Goal: Task Accomplishment & Management: Manage account settings

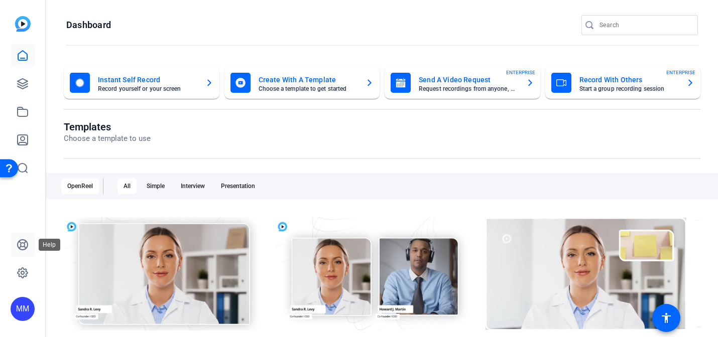
click at [21, 240] on icon at bounding box center [23, 245] width 10 height 10
click at [24, 271] on icon at bounding box center [23, 273] width 12 height 12
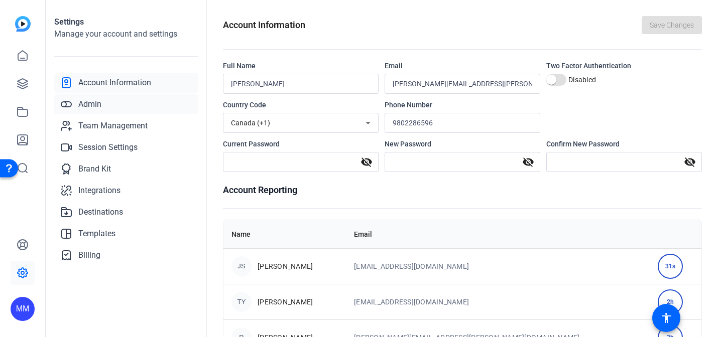
click at [91, 100] on span "Admin" at bounding box center [89, 104] width 23 height 12
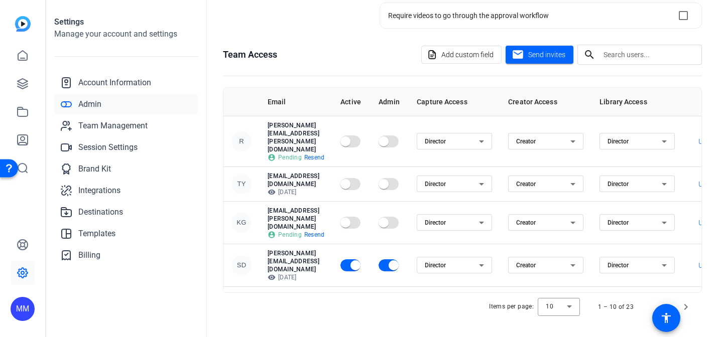
scroll to position [129, 0]
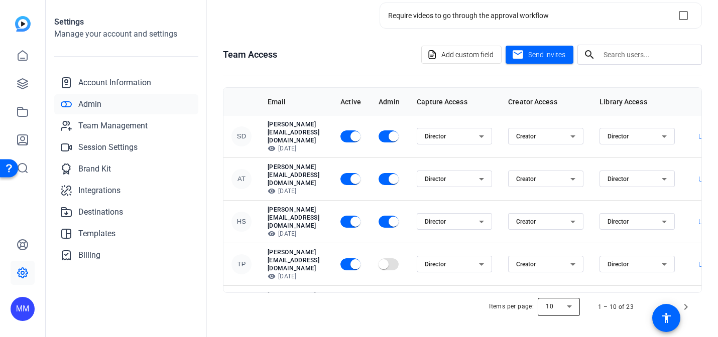
click at [556, 308] on div at bounding box center [559, 307] width 42 height 24
click at [556, 282] on span "100" at bounding box center [552, 286] width 11 height 12
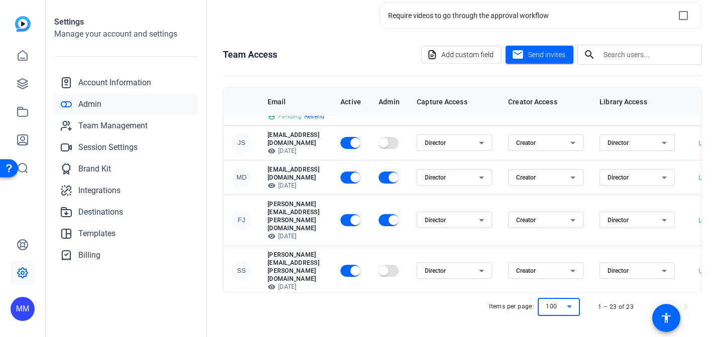
scroll to position [527, 0]
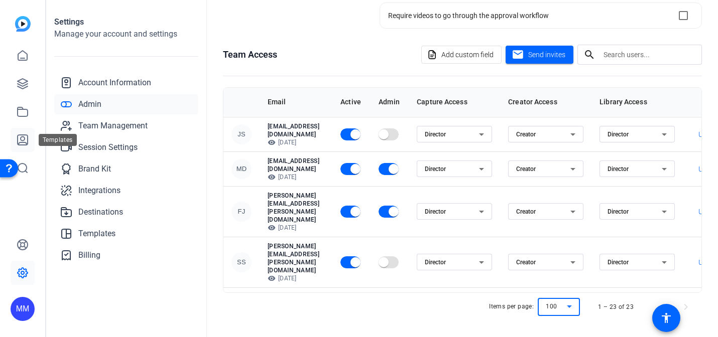
click at [19, 142] on icon at bounding box center [23, 140] width 12 height 12
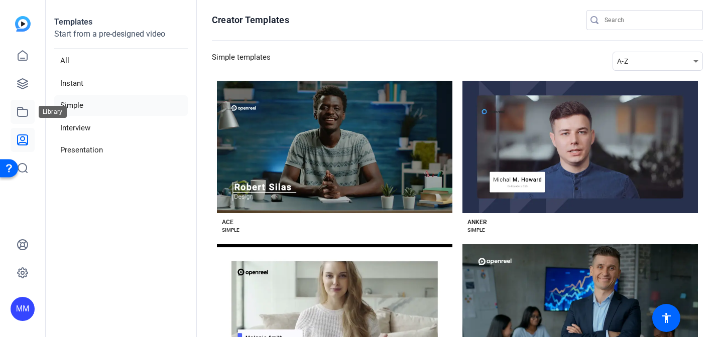
click at [22, 119] on link at bounding box center [23, 112] width 24 height 24
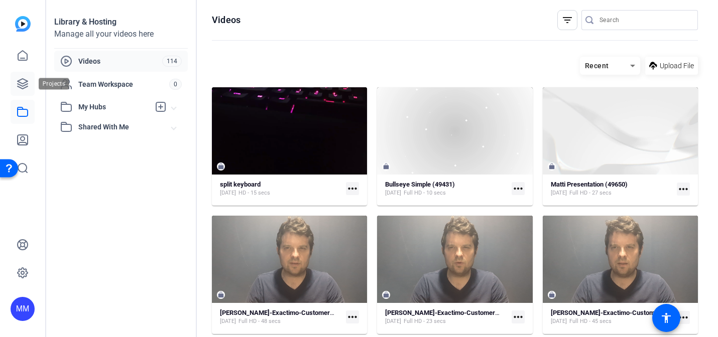
click at [24, 86] on icon at bounding box center [23, 84] width 10 height 10
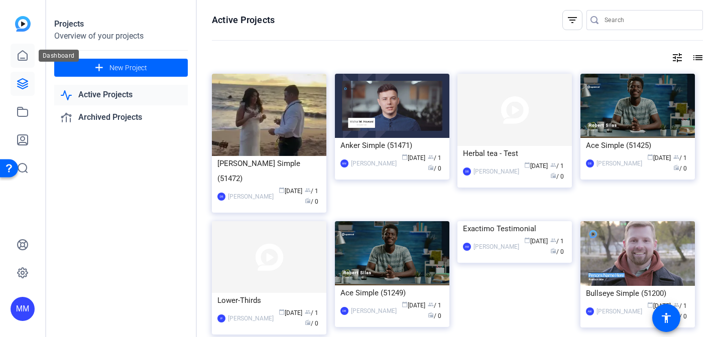
click at [22, 56] on icon at bounding box center [23, 56] width 12 height 12
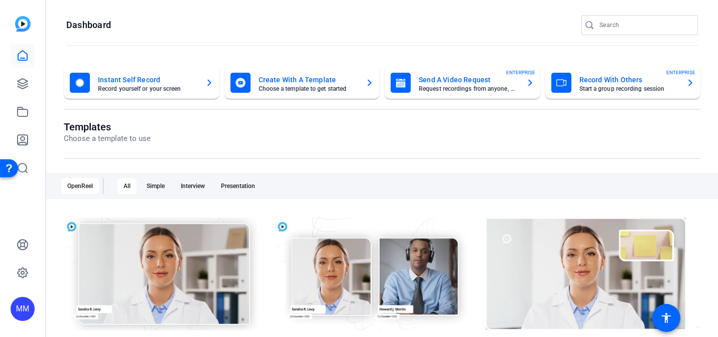
click at [23, 21] on img at bounding box center [23, 24] width 16 height 16
click at [19, 305] on div "MM" at bounding box center [23, 309] width 24 height 24
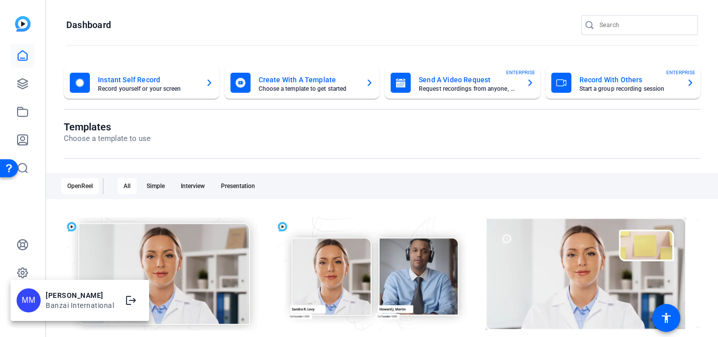
click at [423, 133] on div at bounding box center [359, 168] width 718 height 337
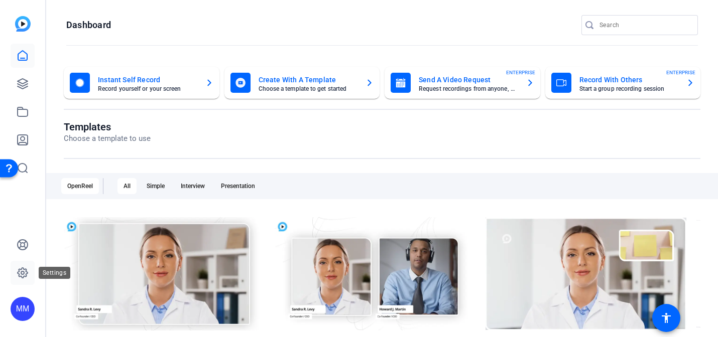
click at [19, 278] on icon at bounding box center [23, 273] width 12 height 12
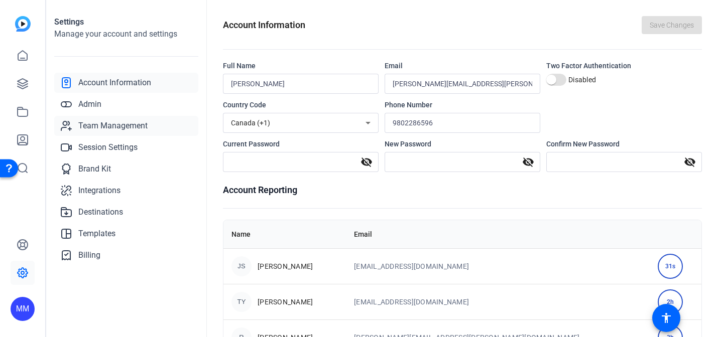
click at [95, 129] on span "Team Management" at bounding box center [112, 126] width 69 height 12
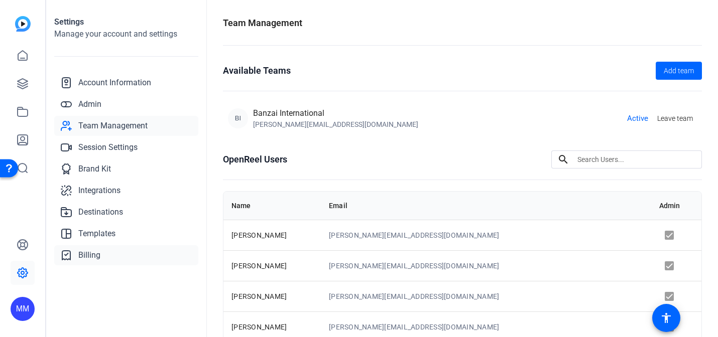
click at [86, 253] on span "Billing" at bounding box center [89, 256] width 22 height 12
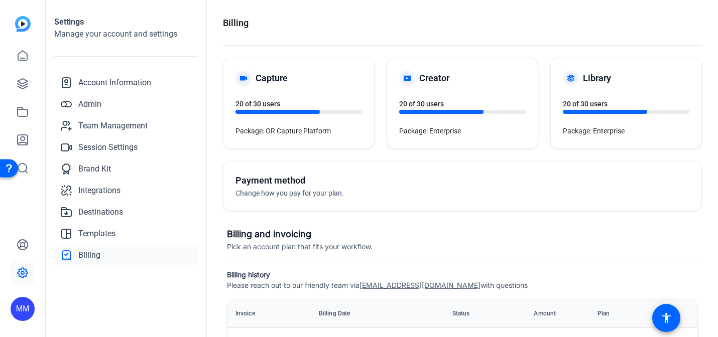
click at [20, 305] on div "MM" at bounding box center [23, 309] width 24 height 24
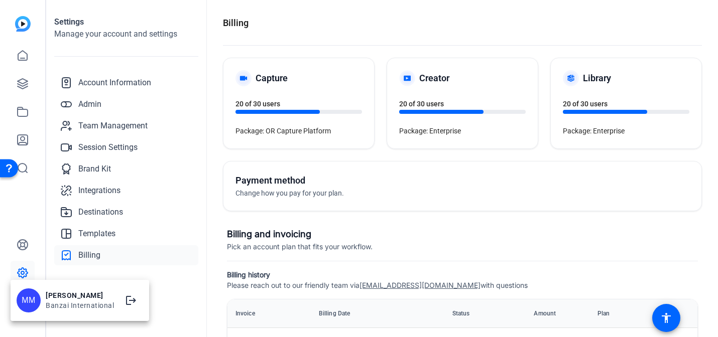
click at [21, 241] on div at bounding box center [359, 168] width 718 height 337
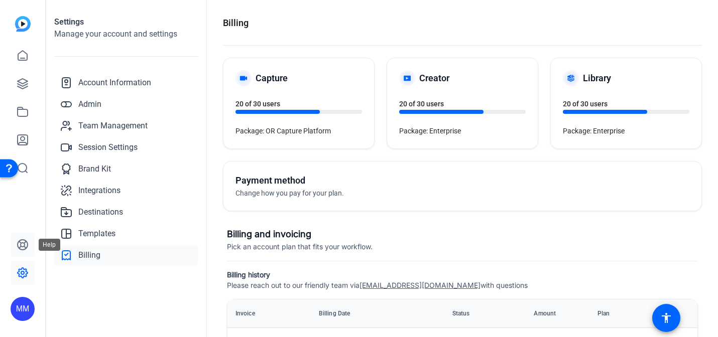
click at [20, 241] on icon at bounding box center [23, 245] width 10 height 10
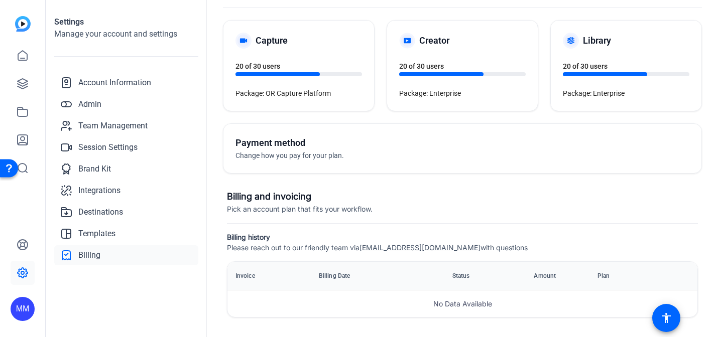
scroll to position [36, 0]
